Goal: Find specific page/section: Find specific page/section

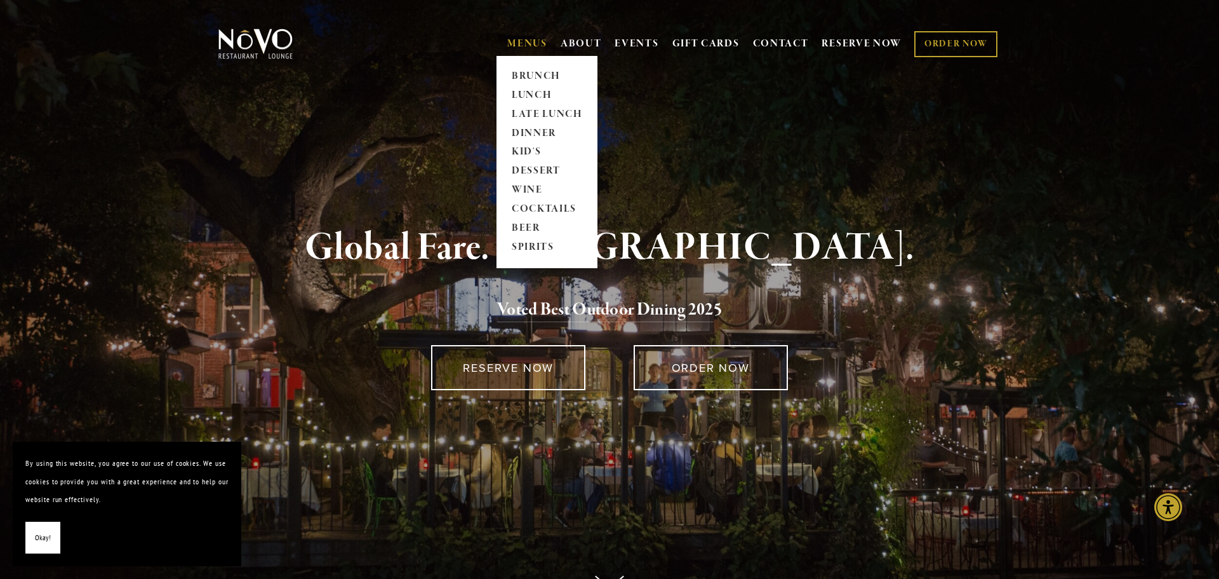
click at [528, 45] on link "MENUS" at bounding box center [527, 43] width 40 height 13
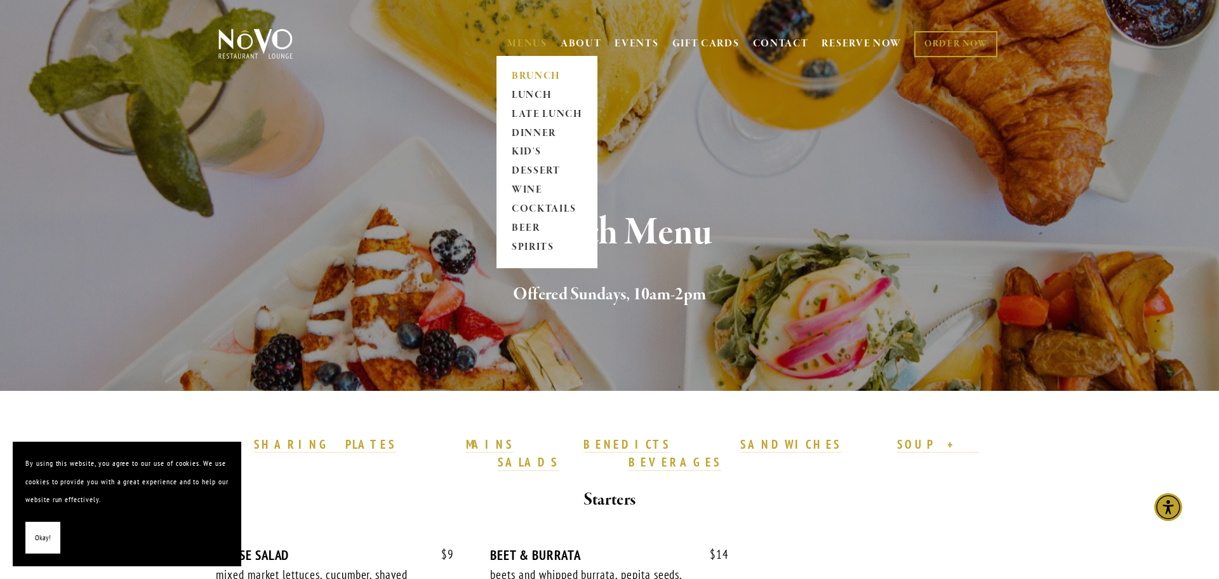
click at [528, 44] on link "MENUS" at bounding box center [527, 43] width 40 height 13
click at [516, 137] on link "DINNER" at bounding box center [546, 133] width 79 height 19
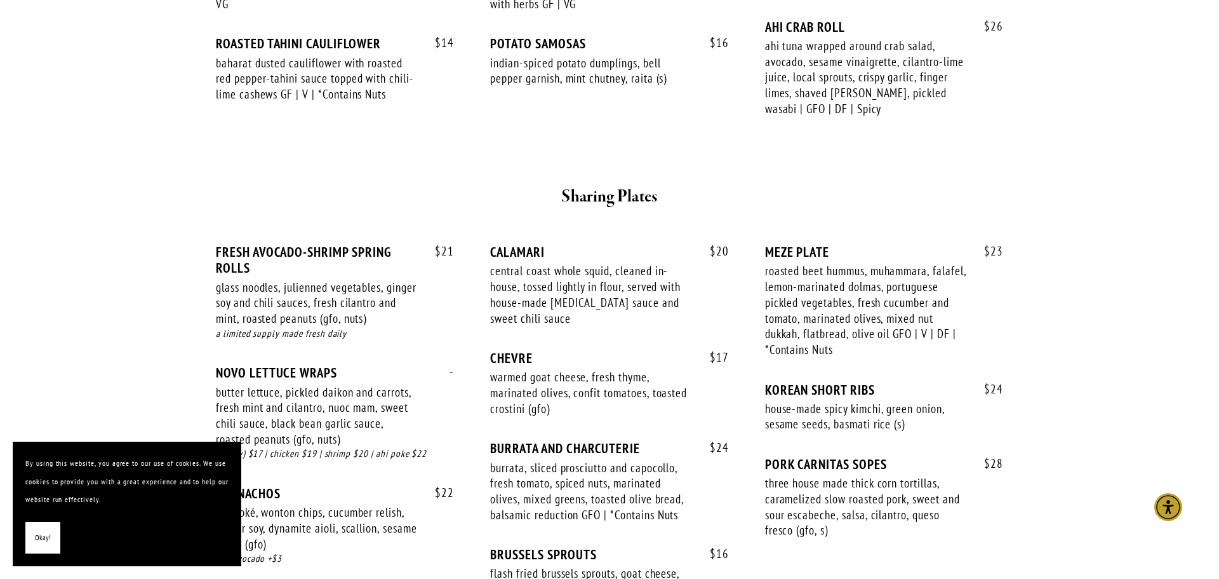
scroll to position [666, 0]
